Goal: Task Accomplishment & Management: Complete application form

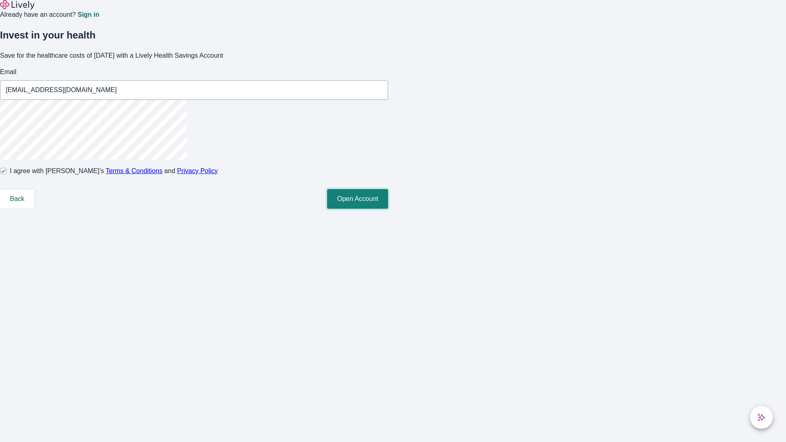
click at [388, 209] on button "Open Account" at bounding box center [357, 199] width 61 height 20
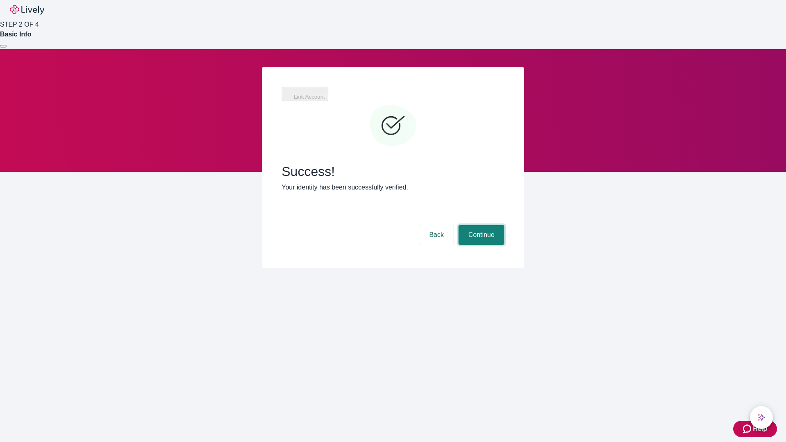
click at [480, 225] on button "Continue" at bounding box center [481, 235] width 46 height 20
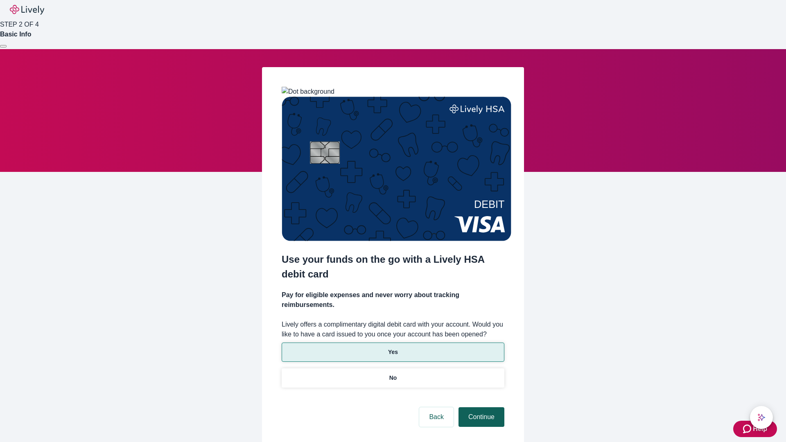
click at [393, 348] on p "Yes" at bounding box center [393, 352] width 10 height 9
click at [480, 407] on button "Continue" at bounding box center [481, 417] width 46 height 20
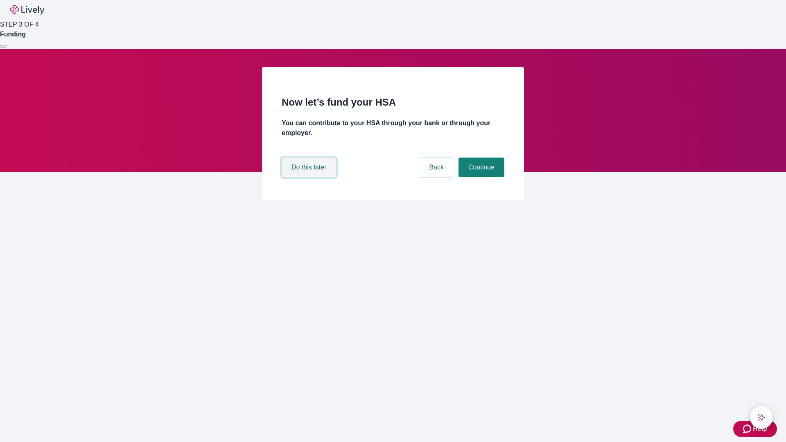
click at [310, 177] on button "Do this later" at bounding box center [309, 168] width 54 height 20
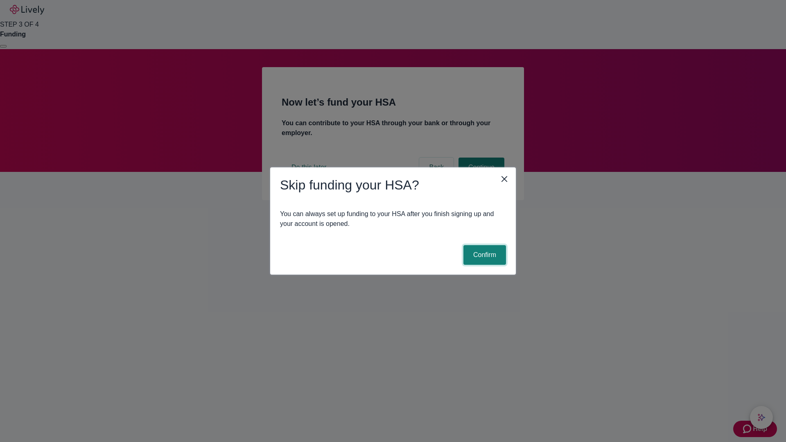
click at [483, 255] on button "Confirm" at bounding box center [484, 255] width 43 height 20
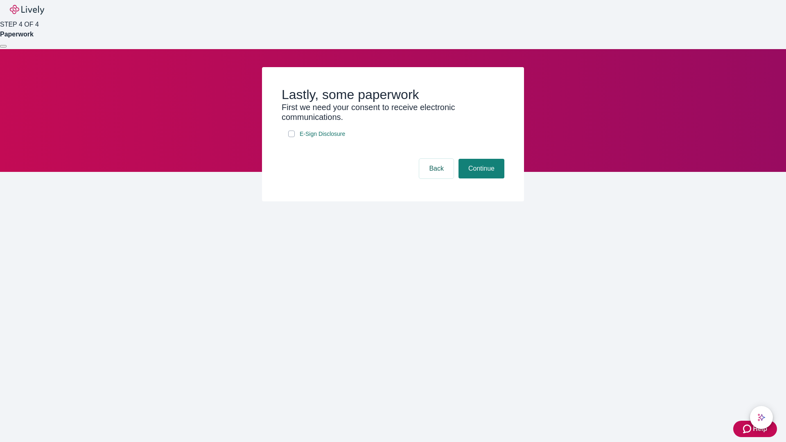
click at [291, 137] on input "E-Sign Disclosure" at bounding box center [291, 134] width 7 height 7
checkbox input "true"
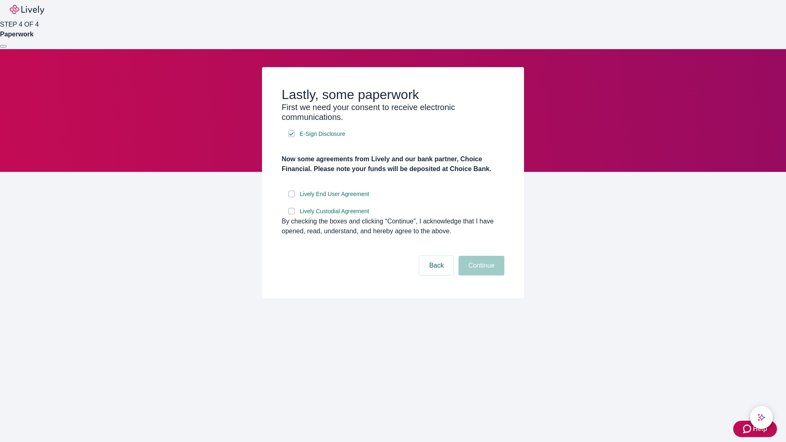
click at [291, 197] on input "Lively End User Agreement" at bounding box center [291, 194] width 7 height 7
checkbox input "true"
click at [291, 214] on input "Lively Custodial Agreement" at bounding box center [291, 211] width 7 height 7
checkbox input "true"
click at [480, 275] on button "Continue" at bounding box center [481, 266] width 46 height 20
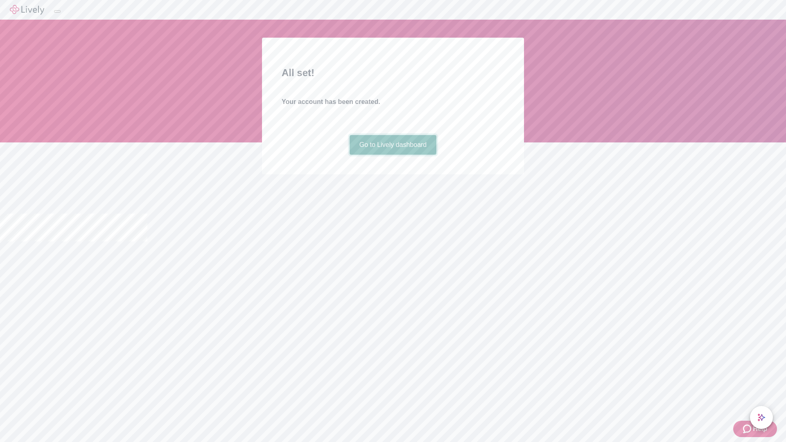
click at [393, 155] on link "Go to Lively dashboard" at bounding box center [393, 145] width 87 height 20
